Goal: Transaction & Acquisition: Purchase product/service

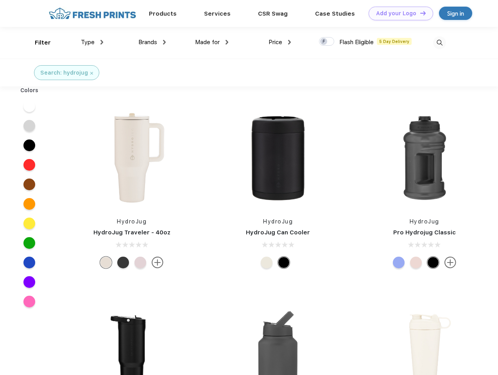
click at [398, 13] on link "Add your Logo Design Tool" at bounding box center [401, 14] width 65 height 14
click at [0, 0] on div "Design Tool" at bounding box center [0, 0] width 0 height 0
click at [420, 13] on link "Add your Logo Design Tool" at bounding box center [401, 14] width 65 height 14
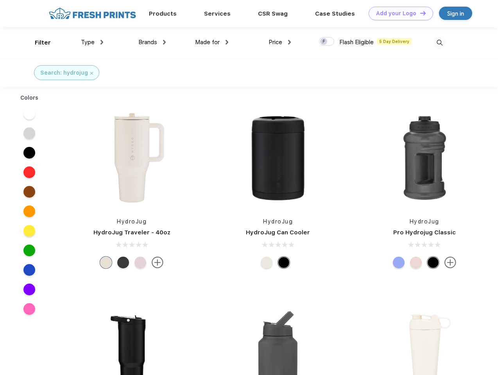
click at [38, 43] on div "Filter" at bounding box center [43, 42] width 16 height 9
click at [92, 42] on span "Type" at bounding box center [88, 42] width 14 height 7
click at [152, 42] on span "Brands" at bounding box center [147, 42] width 19 height 7
click at [212, 42] on span "Made for" at bounding box center [207, 42] width 25 height 7
click at [280, 42] on span "Price" at bounding box center [276, 42] width 14 height 7
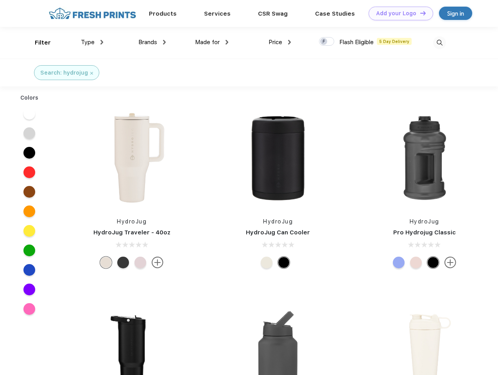
click at [327, 42] on div at bounding box center [326, 41] width 15 height 9
click at [324, 42] on input "checkbox" at bounding box center [321, 39] width 5 height 5
click at [440, 43] on img at bounding box center [439, 42] width 13 height 13
